Goal: Information Seeking & Learning: Learn about a topic

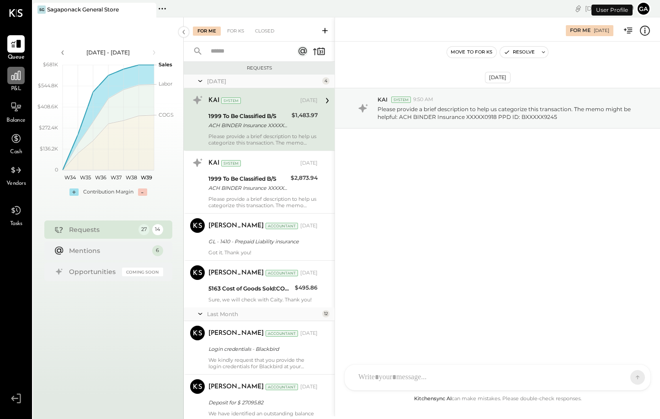
click at [15, 81] on div at bounding box center [15, 75] width 17 height 17
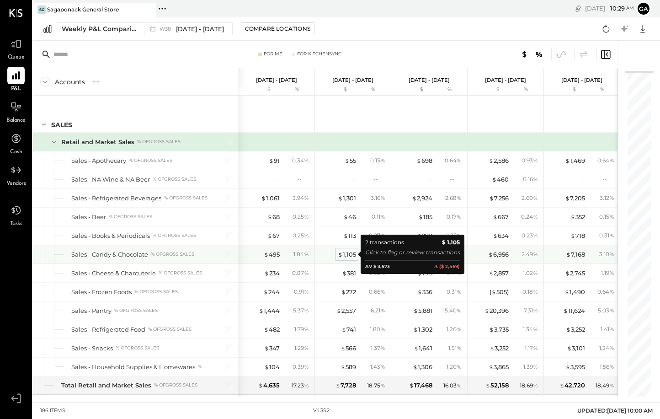
click at [355, 256] on div "$ 1,105" at bounding box center [347, 254] width 18 height 9
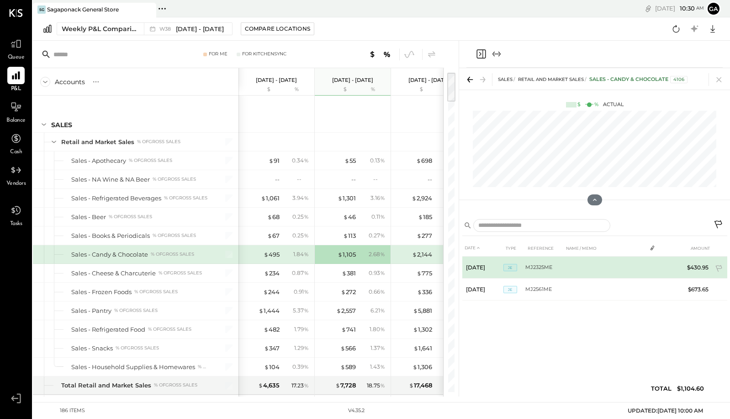
click at [659, 269] on td "$430.95" at bounding box center [694, 267] width 35 height 22
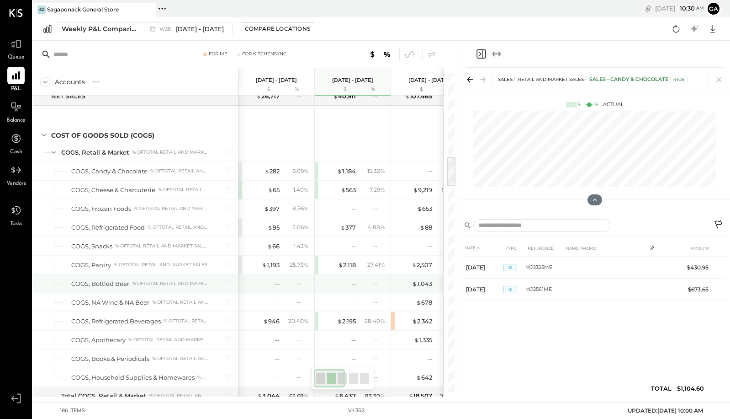
scroll to position [0, 0]
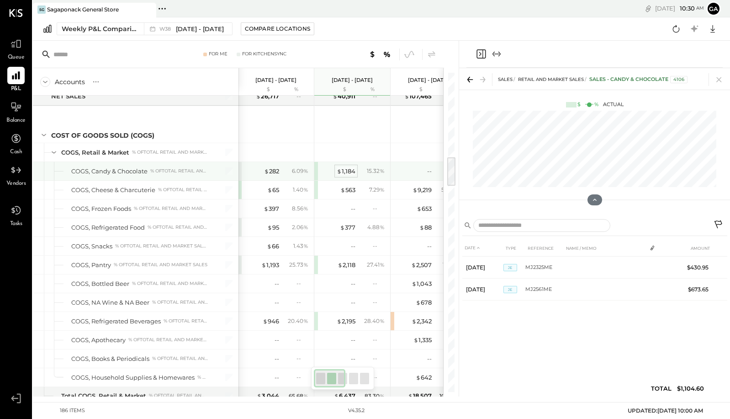
click at [349, 172] on div "$ 1,184" at bounding box center [346, 171] width 19 height 9
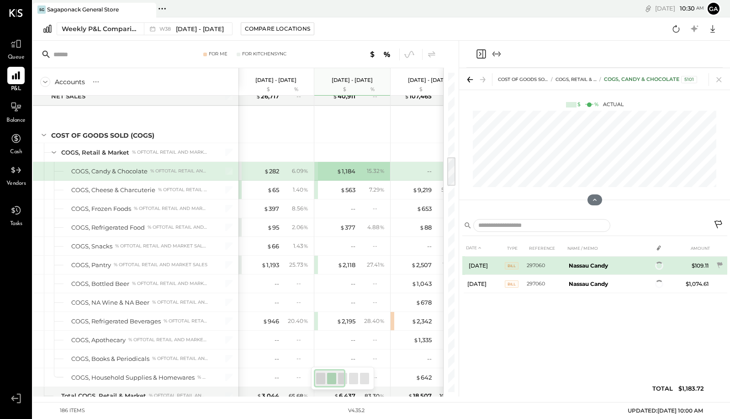
click at [601, 265] on b "Nassau Candy" at bounding box center [588, 265] width 39 height 7
click at [659, 265] on span "2" at bounding box center [661, 266] width 3 height 6
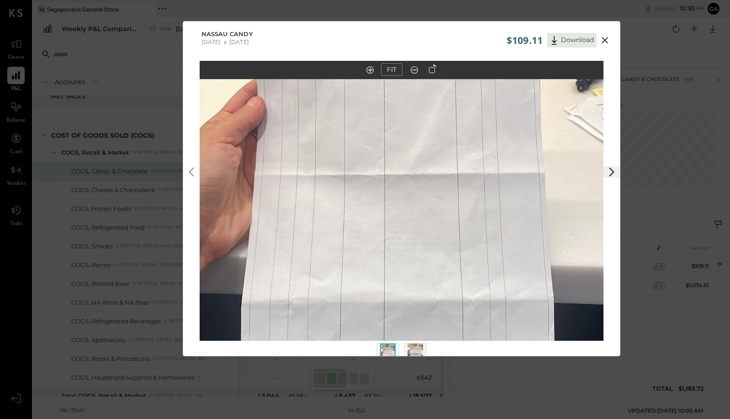
scroll to position [19, 0]
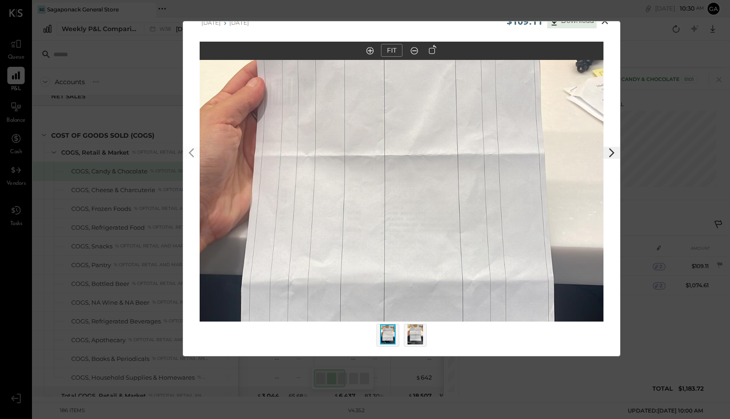
click at [419, 334] on img at bounding box center [416, 334] width 16 height 20
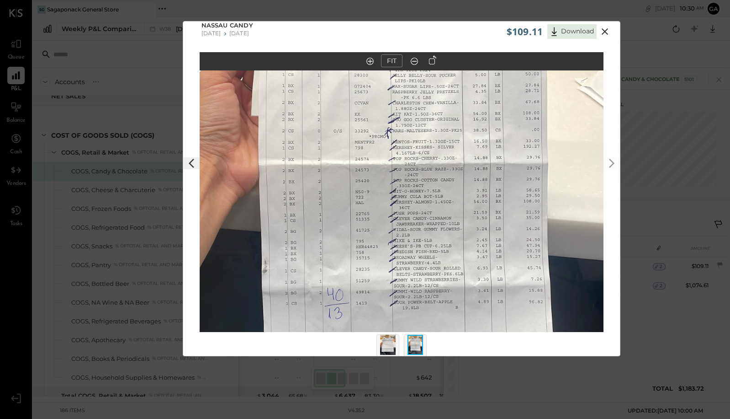
scroll to position [0, 0]
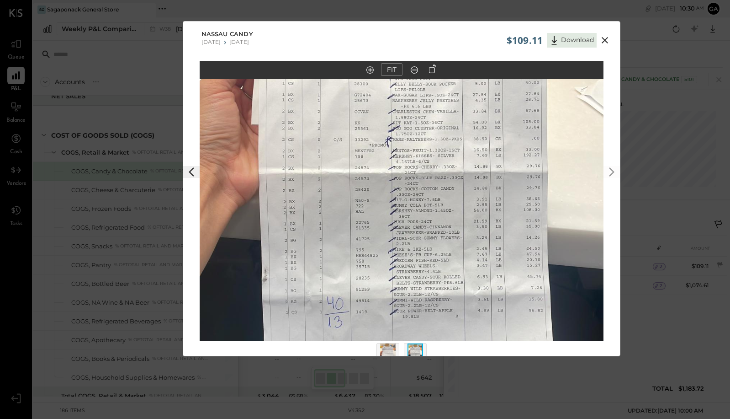
click at [606, 41] on icon at bounding box center [604, 40] width 11 height 11
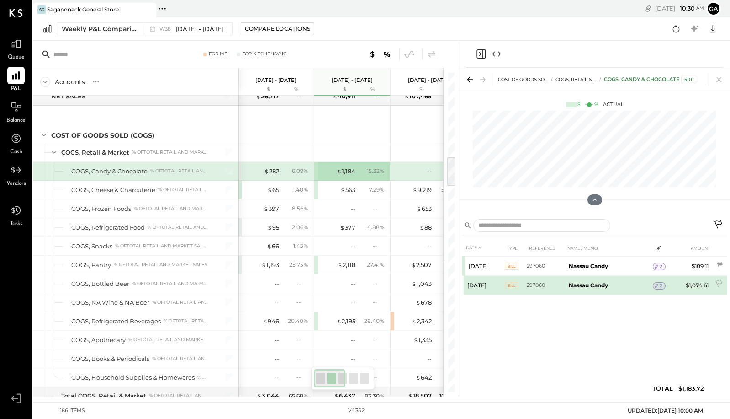
click at [659, 285] on span "2" at bounding box center [661, 285] width 3 height 6
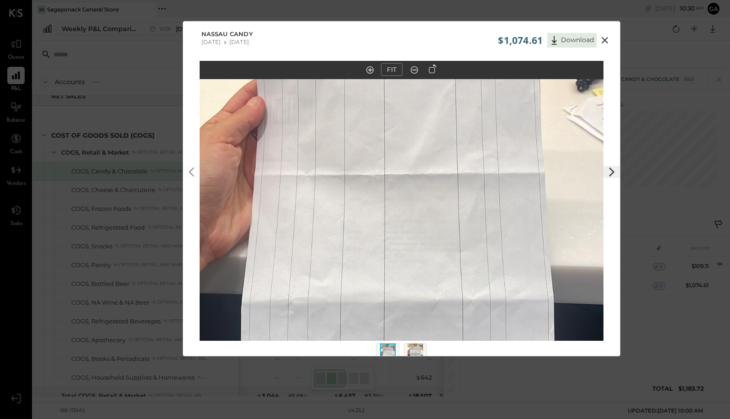
click at [439, 152] on img at bounding box center [402, 188] width 404 height 719
click at [397, 74] on button "FIT" at bounding box center [391, 69] width 21 height 13
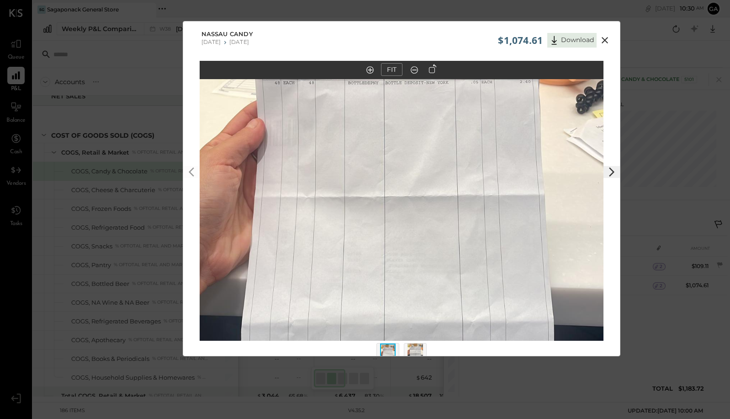
click at [434, 69] on icon at bounding box center [432, 68] width 7 height 9
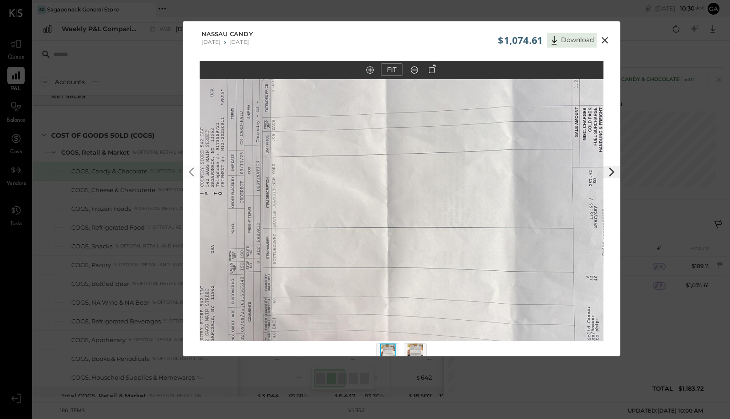
click at [433, 69] on icon at bounding box center [432, 68] width 7 height 9
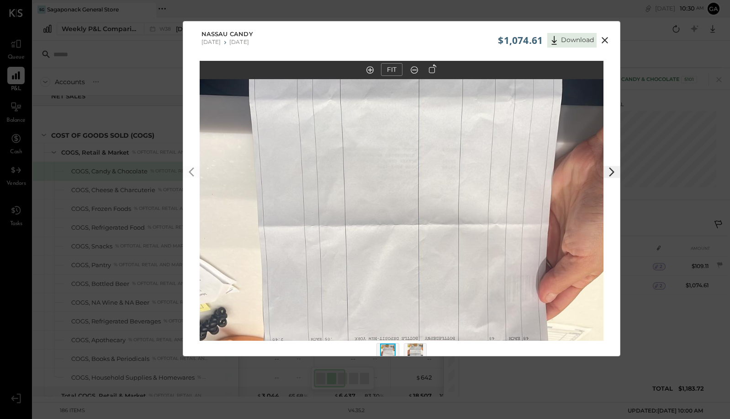
click at [433, 69] on icon at bounding box center [432, 68] width 7 height 9
